Goal: Task Accomplishment & Management: Manage account settings

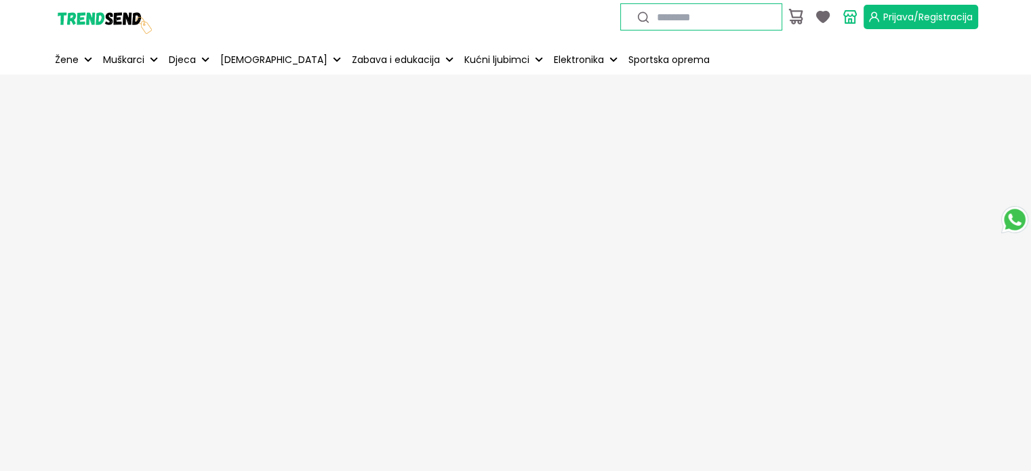
click at [884, 16] on span "Prijava/Registracija" at bounding box center [929, 17] width 90 height 14
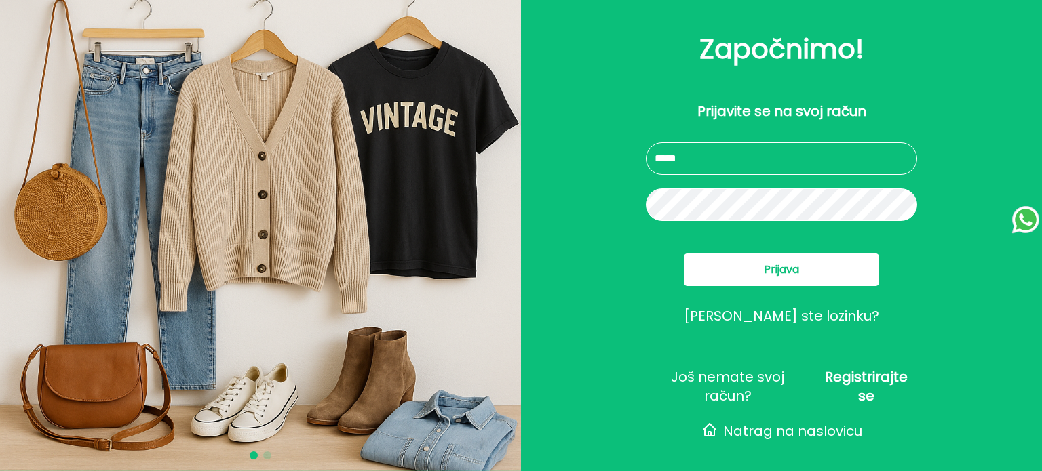
click at [755, 163] on input "text" at bounding box center [781, 158] width 271 height 33
click at [746, 161] on input "text" at bounding box center [781, 158] width 271 height 33
click at [770, 264] on span "Prijava" at bounding box center [781, 270] width 35 height 16
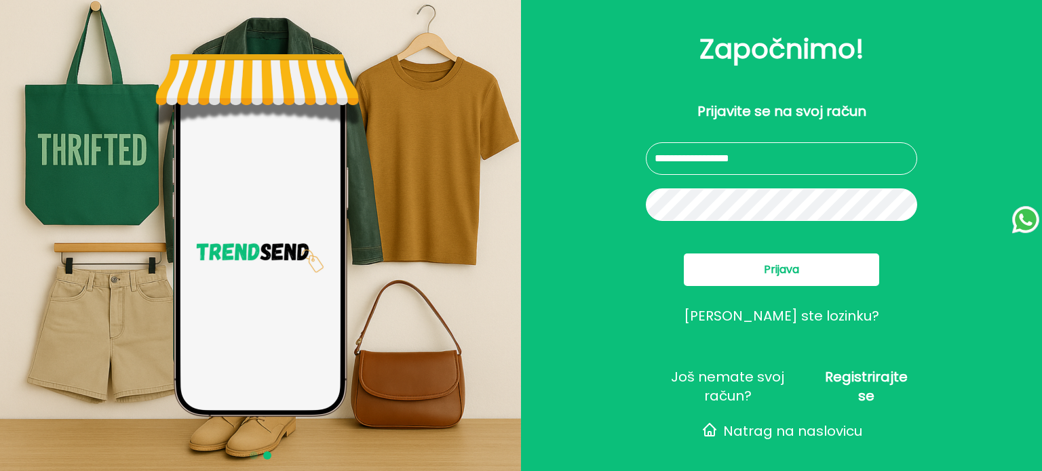
click at [711, 159] on input "**********" at bounding box center [781, 158] width 271 height 33
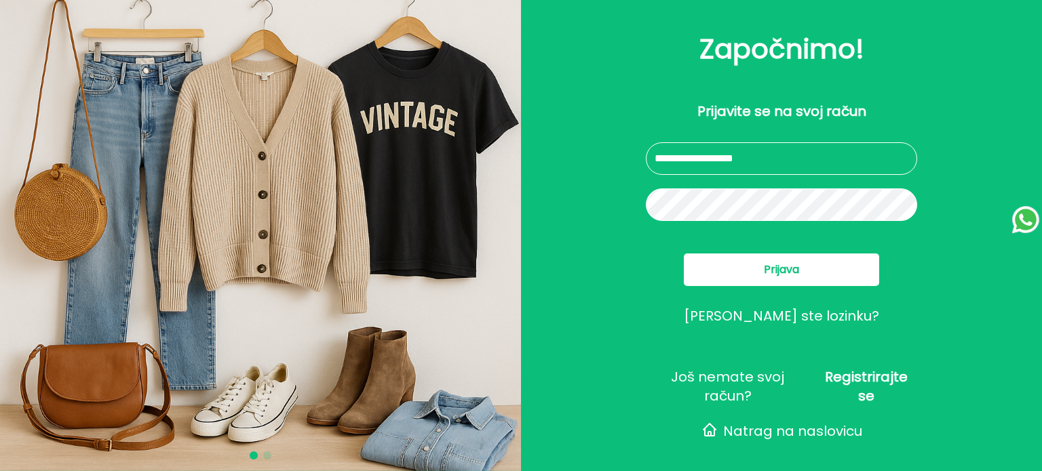
type input "**********"
click at [745, 243] on div "**********" at bounding box center [781, 290] width 271 height 296
click at [755, 267] on button "Prijava" at bounding box center [781, 270] width 195 height 33
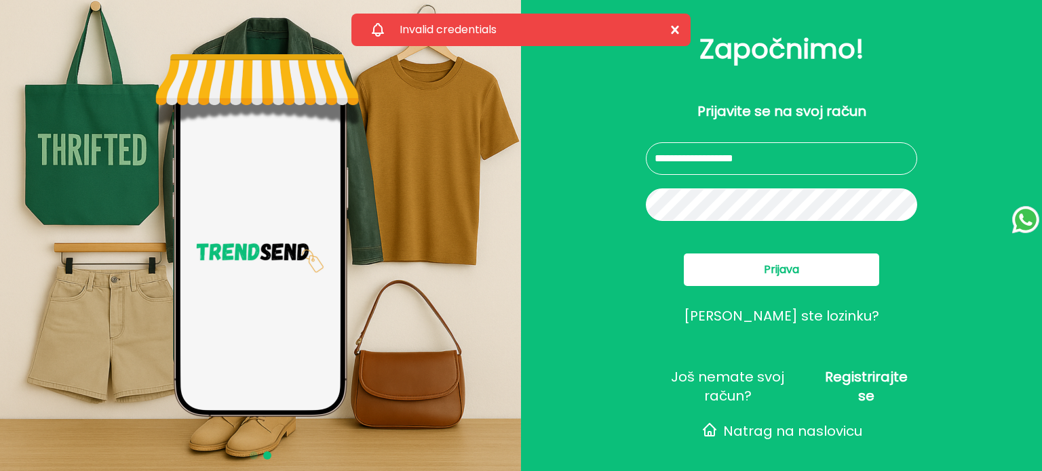
click at [738, 270] on button "Prijava" at bounding box center [781, 270] width 195 height 33
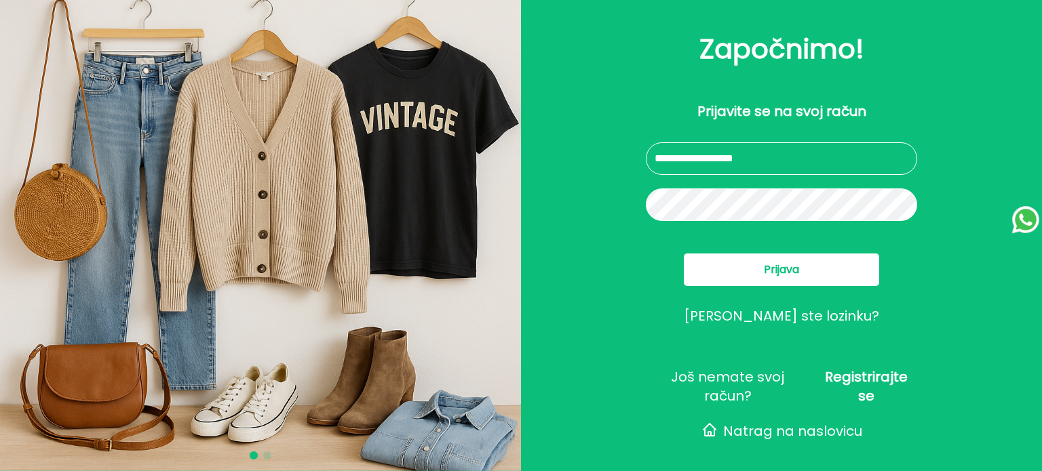
click at [631, 208] on div "**********" at bounding box center [781, 235] width 521 height 471
click at [729, 269] on button "Prijava" at bounding box center [781, 270] width 195 height 33
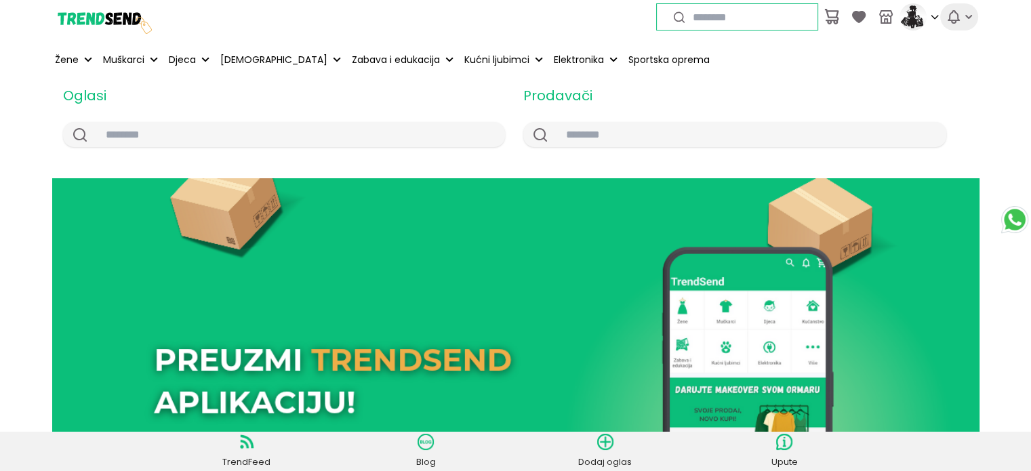
click at [951, 16] on icon "button" at bounding box center [954, 17] width 16 height 16
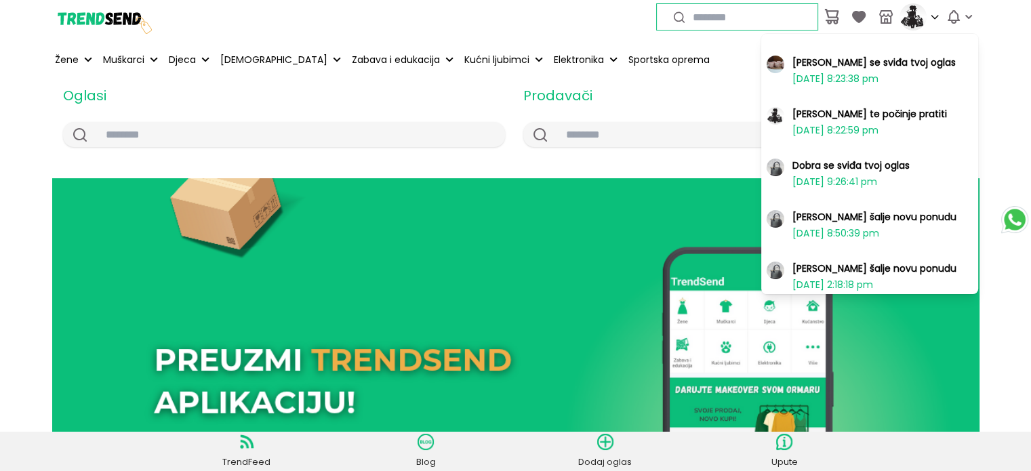
click at [814, 111] on h2 "[PERSON_NAME] te počinje pratiti" at bounding box center [870, 114] width 155 height 14
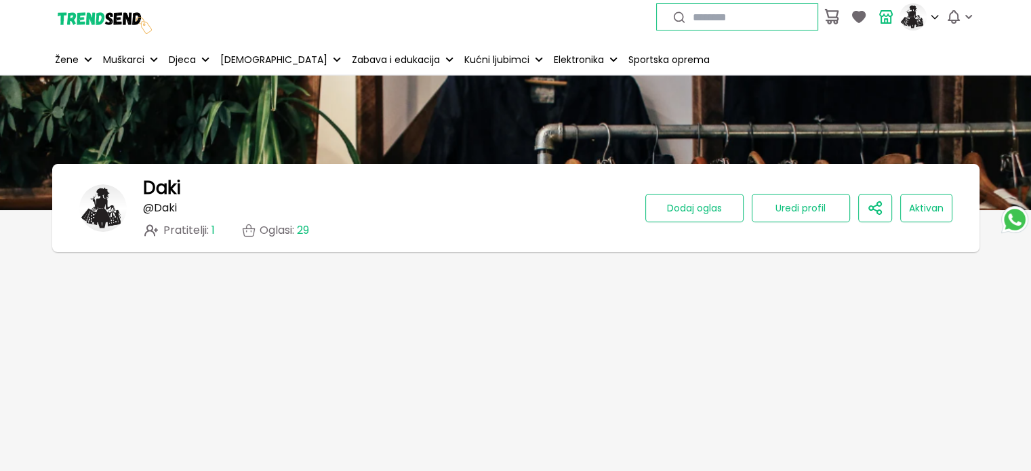
click at [149, 231] on icon at bounding box center [151, 231] width 14 height 12
click at [182, 231] on span "Pratitelji : 1" at bounding box center [189, 230] width 52 height 12
click at [208, 231] on span "Pratitelji : 1" at bounding box center [189, 230] width 52 height 12
click at [215, 231] on p "Pratitelji : 1 Oglasi : 29" at bounding box center [226, 230] width 166 height 16
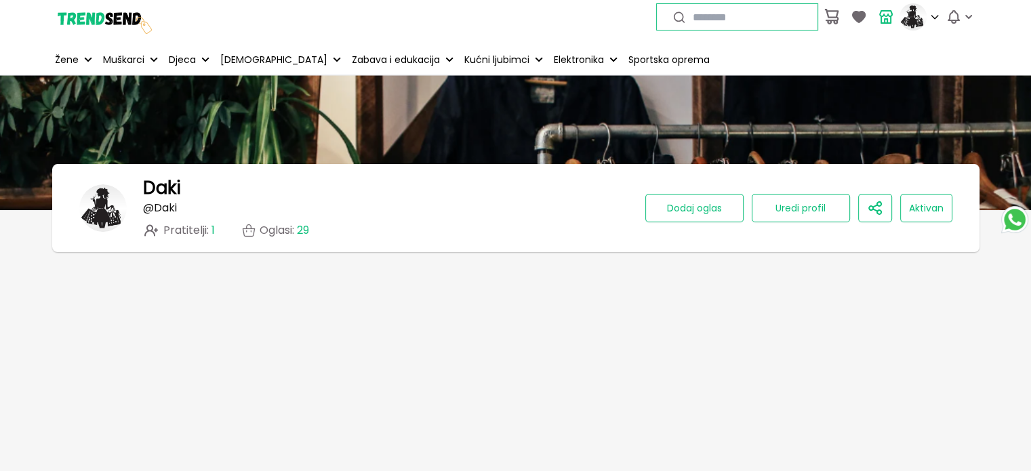
click at [214, 231] on span "1" at bounding box center [213, 230] width 3 height 16
click at [191, 229] on span "Pratitelji : 1" at bounding box center [189, 230] width 52 height 12
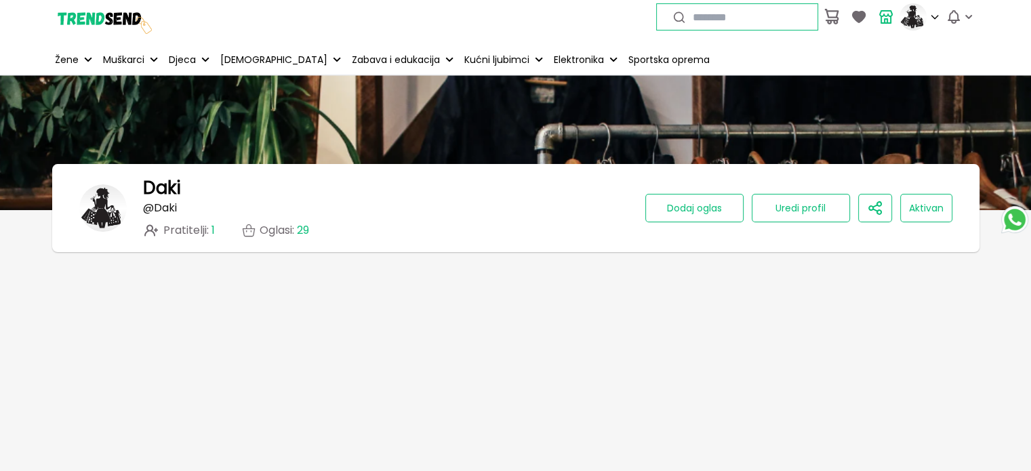
click at [187, 233] on span "Pratitelji : 1" at bounding box center [189, 230] width 52 height 12
click at [212, 230] on span "1" at bounding box center [213, 230] width 3 height 16
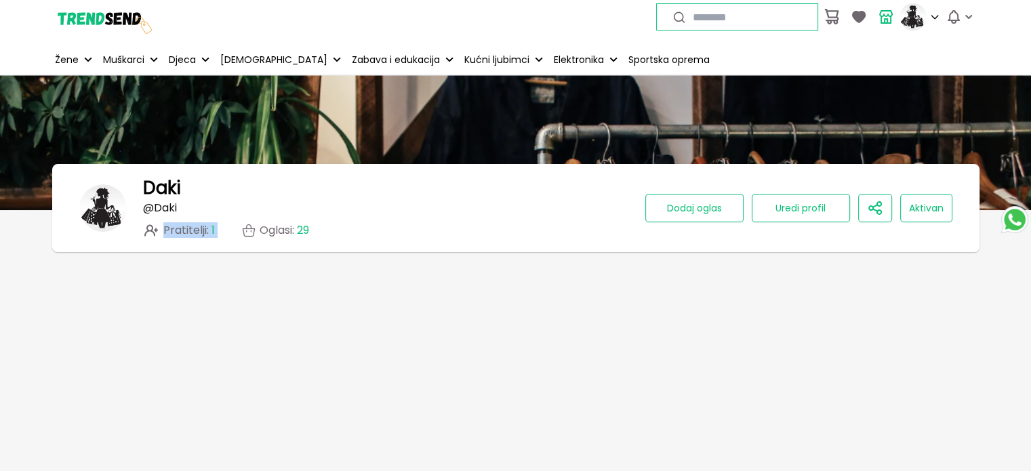
click at [212, 230] on span "1" at bounding box center [213, 230] width 3 height 16
click at [161, 229] on div "Pratitelji : 1" at bounding box center [179, 230] width 72 height 16
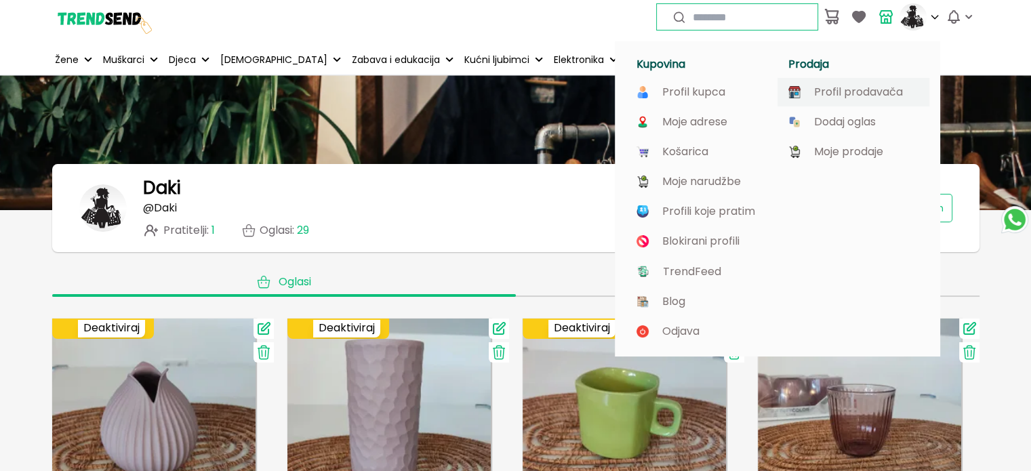
click at [825, 86] on p "Profil prodavača" at bounding box center [858, 92] width 89 height 12
click at [838, 91] on p "Profil prodavača" at bounding box center [858, 92] width 89 height 12
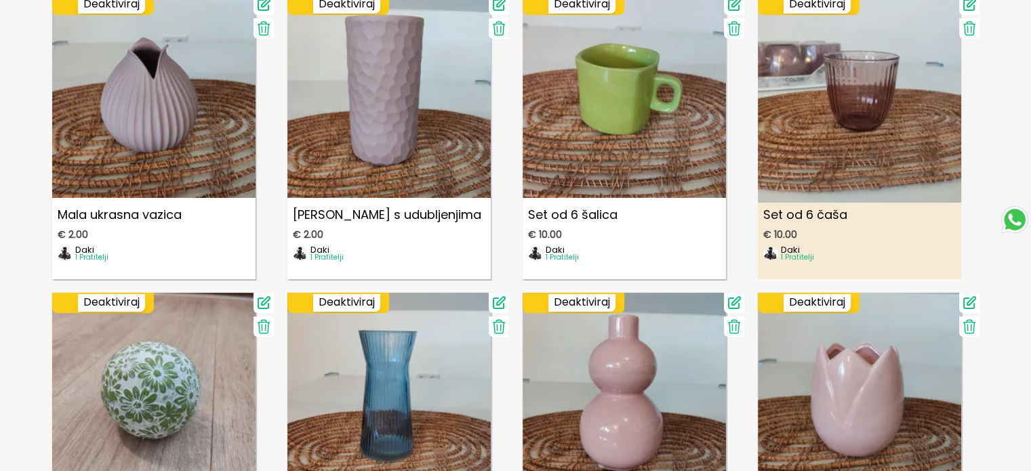
scroll to position [339, 0]
